Goal: Information Seeking & Learning: Learn about a topic

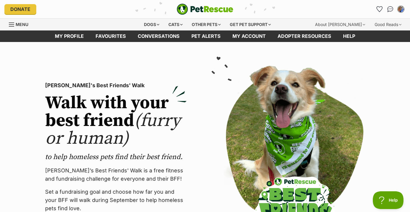
click at [402, 7] on img "My account" at bounding box center [401, 9] width 8 height 8
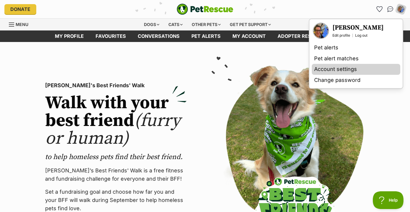
click at [346, 67] on link "Account settings" at bounding box center [356, 69] width 89 height 11
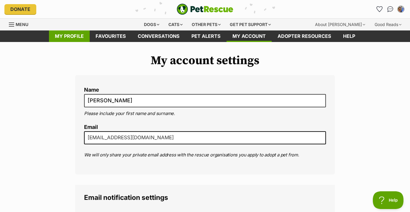
click at [74, 36] on link "My profile" at bounding box center [69, 36] width 41 height 12
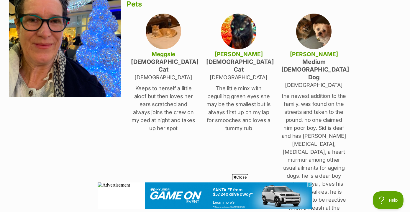
scroll to position [108, 0]
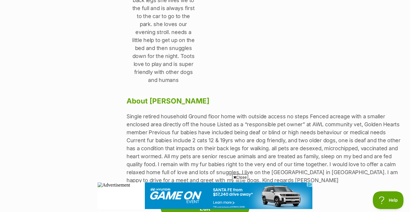
scroll to position [466, 0]
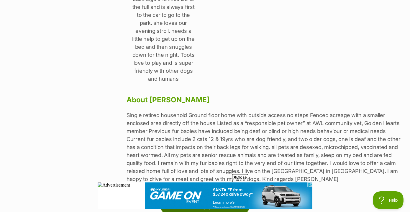
click at [203, 201] on link "Edit" at bounding box center [205, 207] width 89 height 12
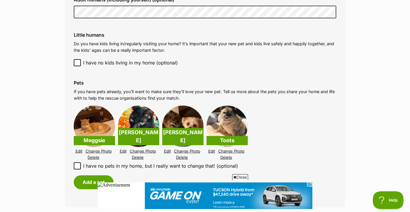
click at [93, 155] on link "Delete" at bounding box center [94, 157] width 12 height 4
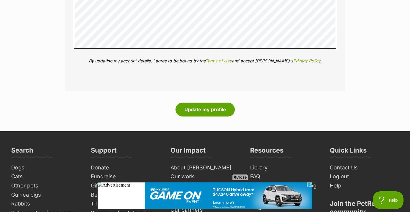
scroll to position [897, 0]
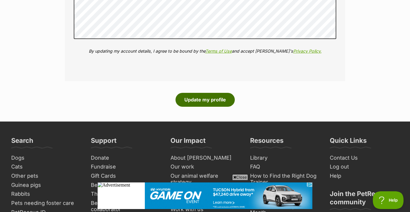
click at [205, 93] on button "Update my profile" at bounding box center [205, 100] width 59 height 14
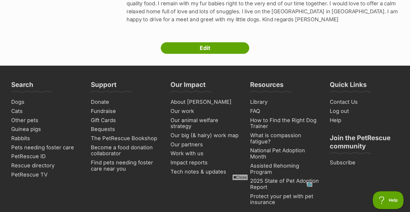
scroll to position [422, 0]
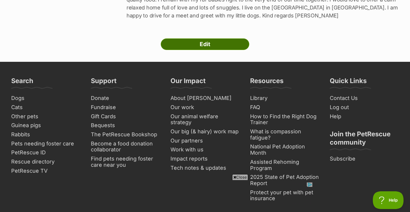
click at [202, 38] on link "Edit" at bounding box center [205, 44] width 89 height 12
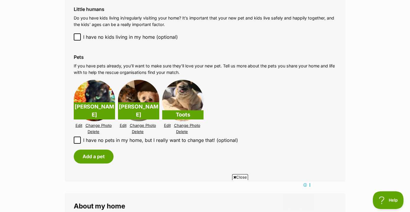
scroll to position [588, 0]
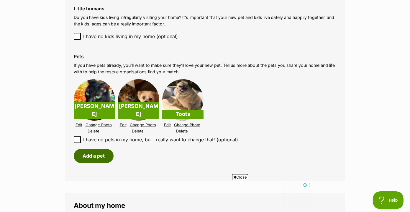
click at [94, 149] on button "Add a pet" at bounding box center [94, 156] width 40 height 14
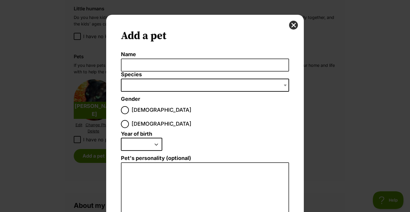
scroll to position [0, 0]
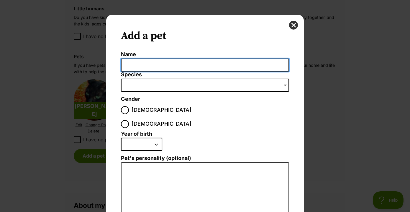
click at [128, 65] on input "Name" at bounding box center [205, 64] width 168 height 13
type input "Lulu"
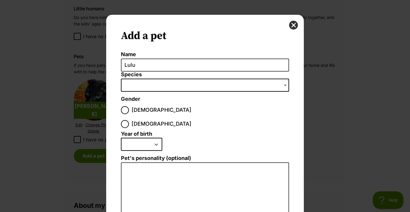
click at [126, 81] on span "Dialog Window - Close (Press escape to close)" at bounding box center [205, 85] width 168 height 13
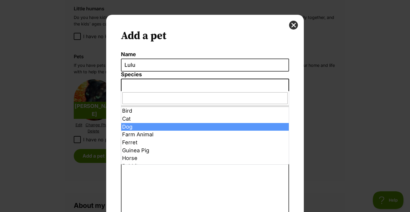
select select "1"
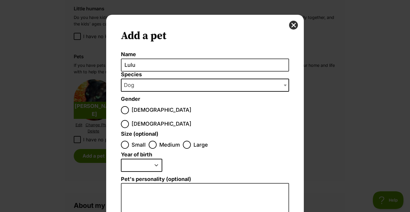
click at [129, 120] on input "Female" at bounding box center [125, 124] width 8 height 8
radio input "true"
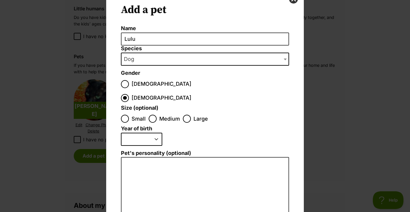
scroll to position [33, 0]
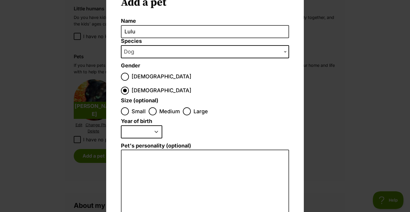
click at [153, 107] on input "Medium" at bounding box center [153, 111] width 8 height 8
radio input "true"
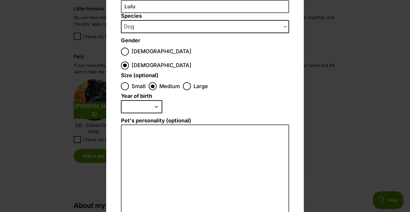
scroll to position [0, 0]
select select "2016"
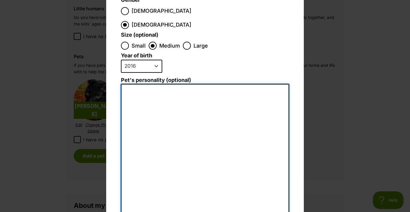
click at [127, 84] on textarea "Pet's personality (optional)" at bounding box center [205, 148] width 168 height 129
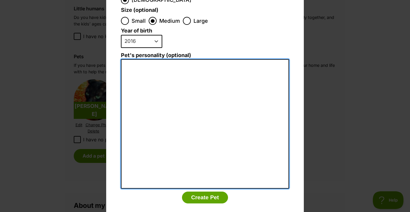
scroll to position [123, 0]
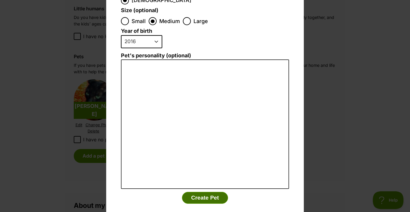
click at [205, 192] on button "Create Pet" at bounding box center [205, 198] width 46 height 12
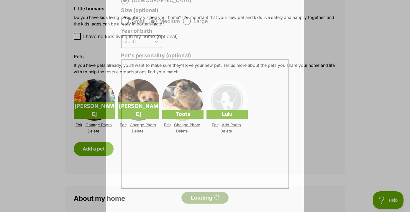
click at [205, 192] on button "Loading" at bounding box center [205, 198] width 47 height 12
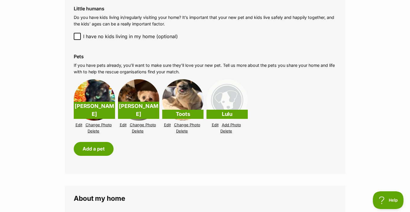
scroll to position [588, 0]
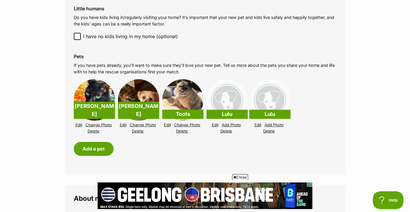
click at [268, 129] on link "Delete" at bounding box center [269, 131] width 12 height 4
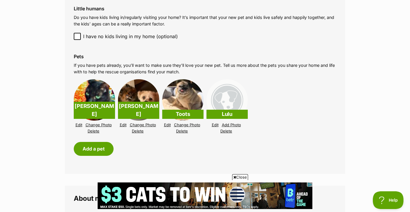
click at [232, 123] on link "Add Photo" at bounding box center [231, 125] width 19 height 4
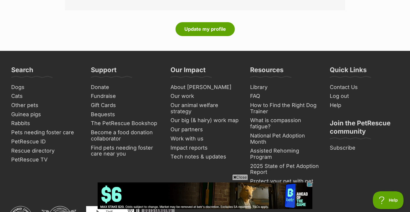
scroll to position [948, 0]
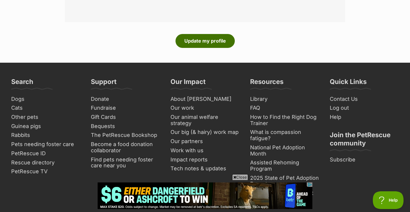
click at [218, 34] on button "Update my profile" at bounding box center [205, 41] width 59 height 14
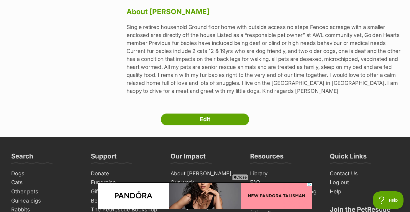
scroll to position [430, 0]
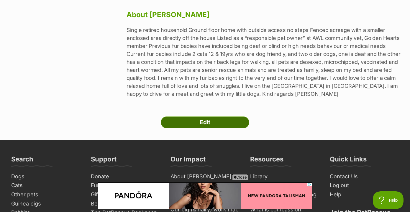
click at [206, 116] on link "Edit" at bounding box center [205, 122] width 89 height 12
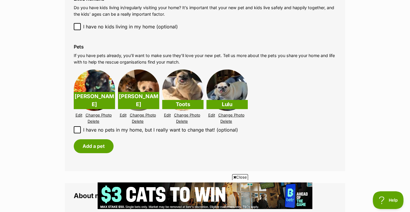
click at [124, 113] on link "Edit" at bounding box center [123, 115] width 7 height 4
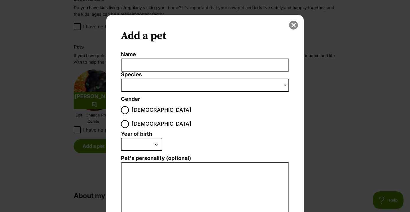
click at [294, 24] on button "close" at bounding box center [293, 25] width 9 height 9
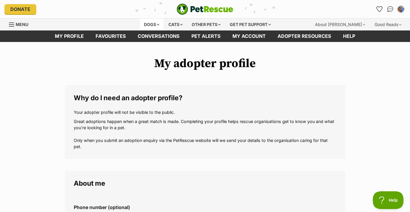
click at [149, 25] on div "Dogs" at bounding box center [152, 25] width 24 height 12
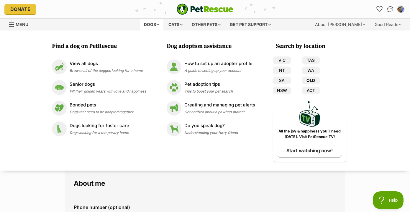
click at [312, 80] on link "QLD" at bounding box center [311, 80] width 18 height 8
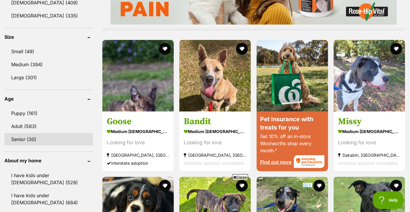
scroll to position [531, 0]
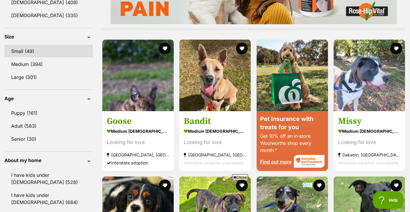
click at [29, 48] on link "Small (49)" at bounding box center [48, 51] width 89 height 12
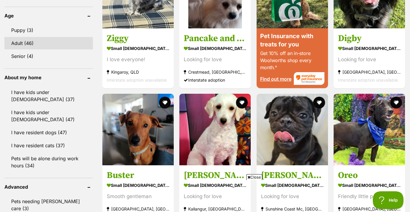
click at [32, 42] on link "Adult (46)" at bounding box center [48, 43] width 89 height 12
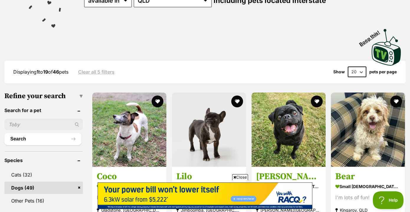
select select "60"
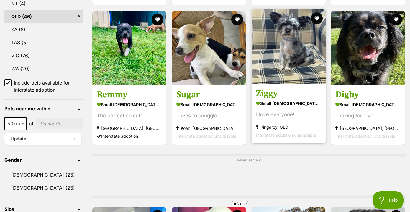
scroll to position [359, 0]
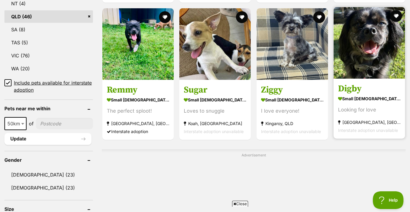
click at [363, 57] on img at bounding box center [369, 42] width 71 height 71
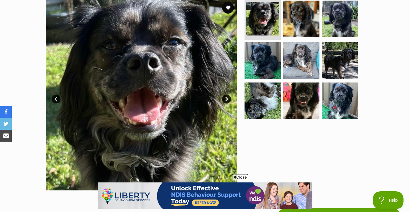
scroll to position [138, 0]
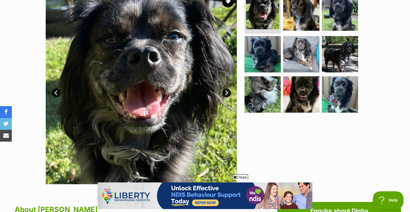
click at [226, 88] on link "Next" at bounding box center [226, 92] width 9 height 9
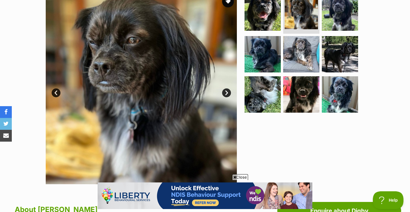
click at [226, 88] on link "Next" at bounding box center [226, 92] width 9 height 9
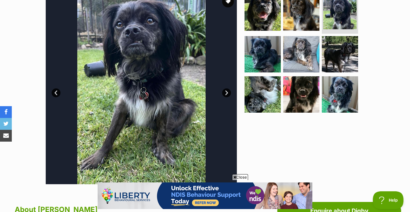
click at [226, 88] on link "Next" at bounding box center [226, 92] width 9 height 9
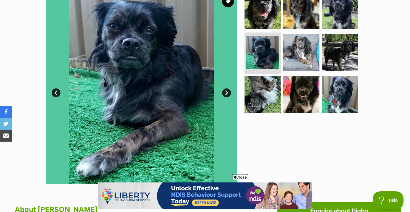
click at [226, 88] on link "Next" at bounding box center [226, 92] width 9 height 9
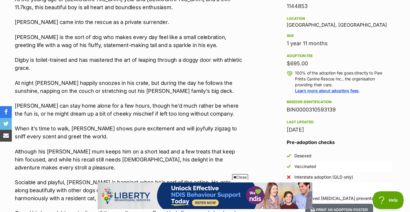
scroll to position [388, 0]
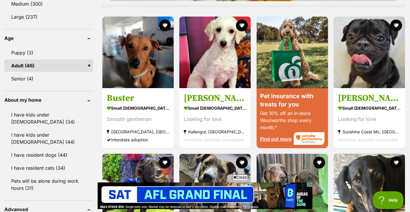
scroll to position [592, 0]
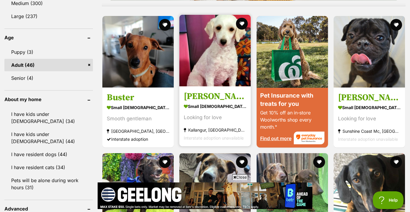
click at [210, 59] on img at bounding box center [214, 50] width 71 height 71
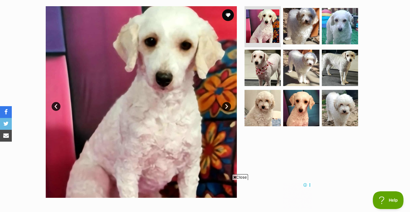
scroll to position [112, 0]
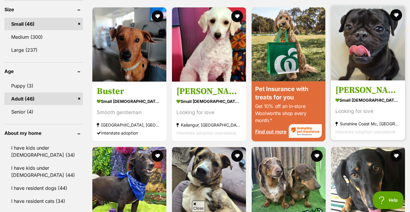
click at [371, 61] on img at bounding box center [368, 43] width 74 height 74
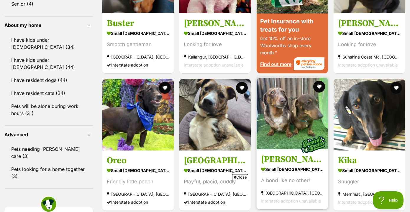
click at [280, 104] on img at bounding box center [292, 113] width 71 height 71
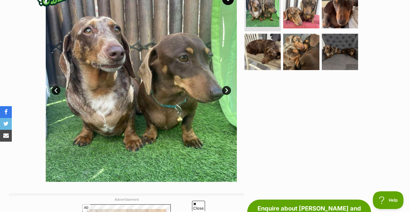
click at [226, 92] on link "Next" at bounding box center [226, 90] width 9 height 9
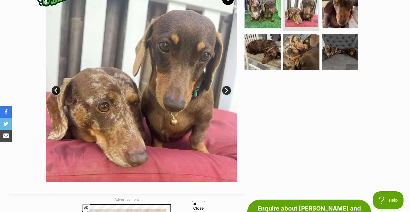
click at [226, 92] on link "Next" at bounding box center [226, 90] width 9 height 9
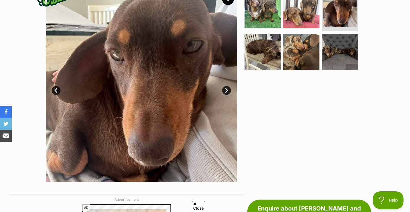
click at [226, 92] on link "Next" at bounding box center [226, 90] width 9 height 9
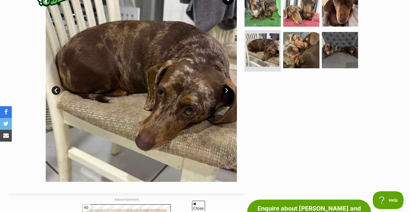
click at [226, 92] on link "Next" at bounding box center [226, 90] width 9 height 9
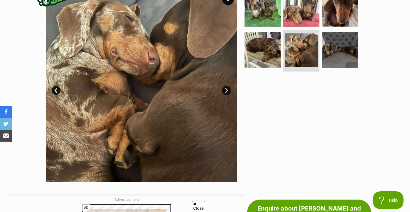
click at [226, 92] on link "Next" at bounding box center [226, 90] width 9 height 9
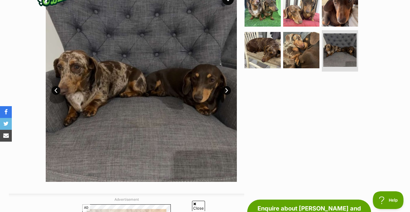
click at [226, 92] on link "Next" at bounding box center [226, 90] width 9 height 9
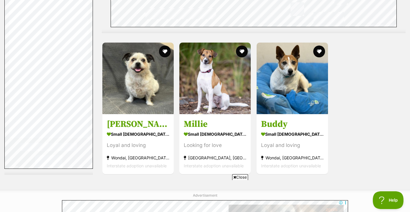
scroll to position [2377, 0]
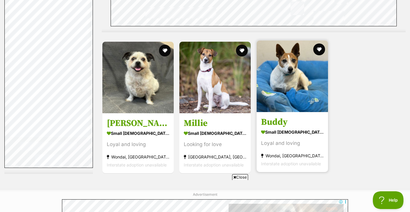
click at [283, 83] on img at bounding box center [292, 75] width 71 height 71
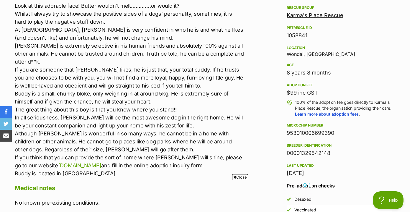
scroll to position [351, 0]
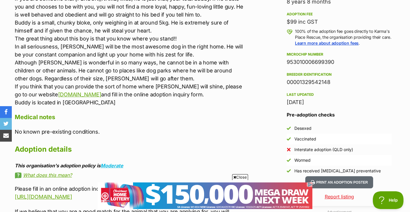
scroll to position [0, 0]
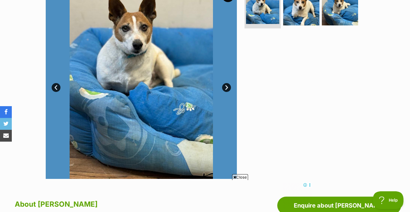
click at [226, 88] on link "Next" at bounding box center [226, 87] width 9 height 9
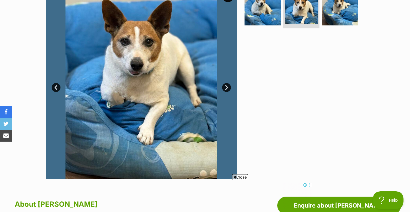
click at [226, 88] on link "Next" at bounding box center [226, 87] width 9 height 9
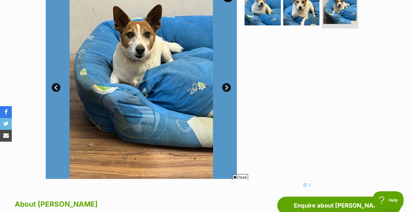
click at [226, 88] on link "Next" at bounding box center [226, 87] width 9 height 9
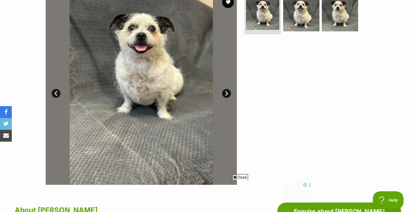
scroll to position [128, 0]
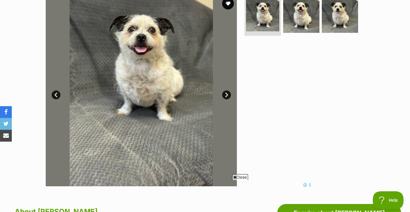
click at [135, 60] on img at bounding box center [141, 90] width 191 height 191
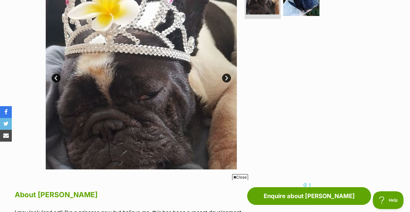
click at [226, 76] on link "Next" at bounding box center [226, 78] width 9 height 9
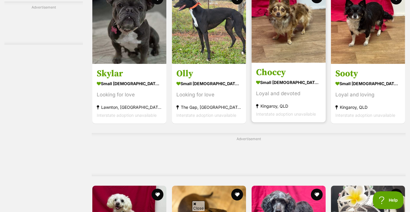
scroll to position [1778, 0]
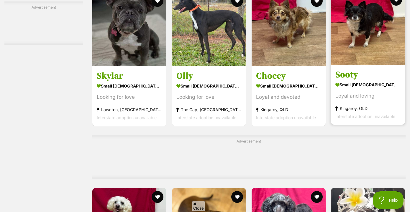
click at [352, 65] on img at bounding box center [368, 28] width 74 height 74
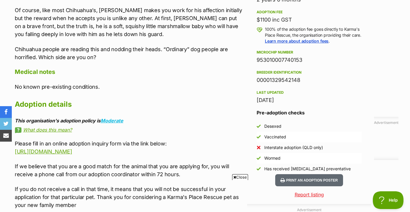
scroll to position [433, 0]
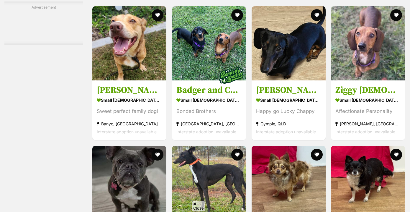
scroll to position [1625, 0]
click at [374, 76] on img at bounding box center [368, 43] width 74 height 74
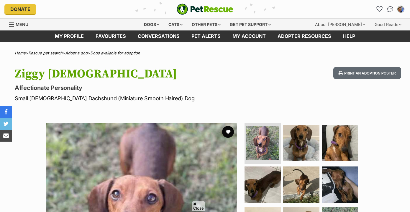
scroll to position [307, 0]
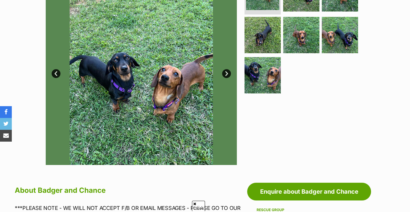
scroll to position [183, 0]
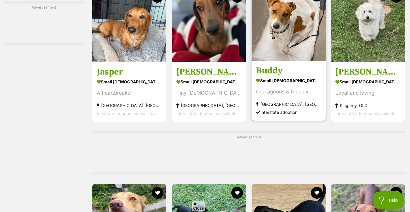
click at [279, 59] on img at bounding box center [289, 24] width 74 height 74
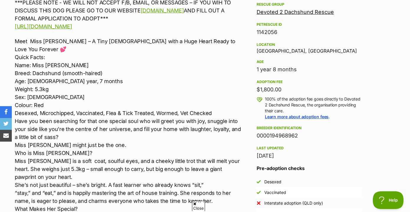
scroll to position [373, 0]
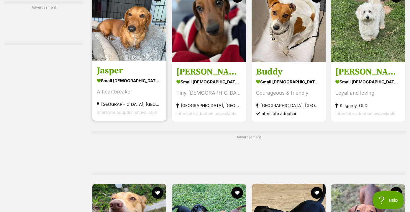
click at [120, 61] on img at bounding box center [129, 24] width 74 height 74
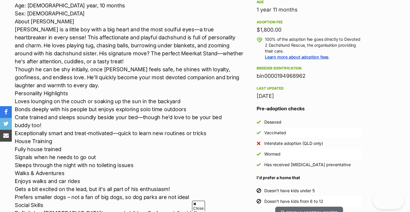
scroll to position [414, 0]
